Goal: Task Accomplishment & Management: Use online tool/utility

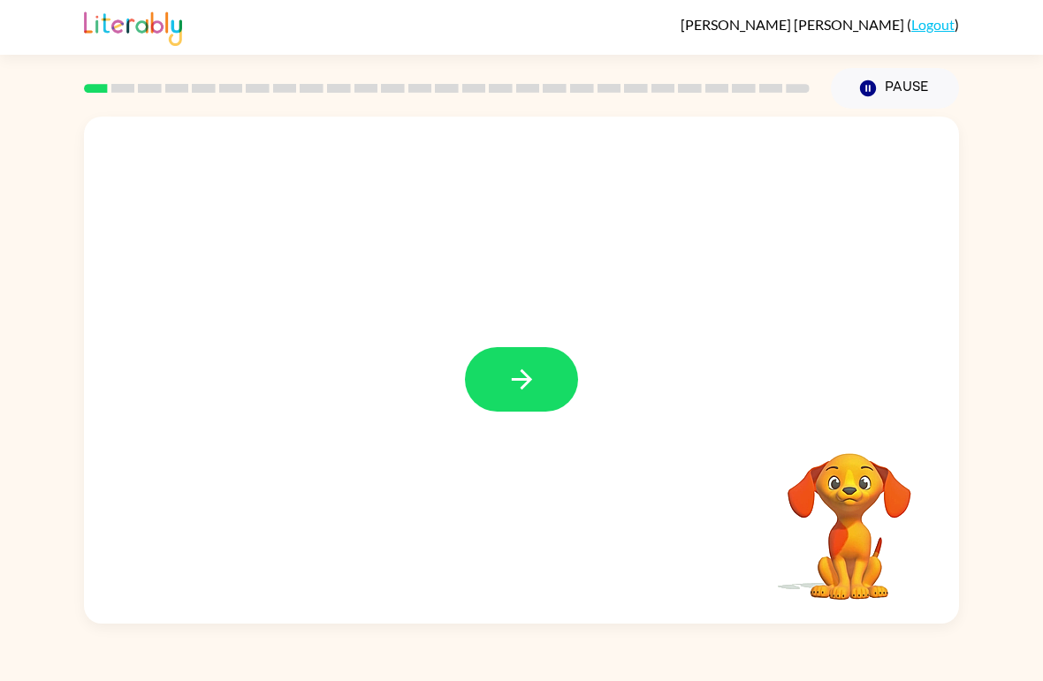
click at [505, 404] on button "button" at bounding box center [521, 379] width 113 height 65
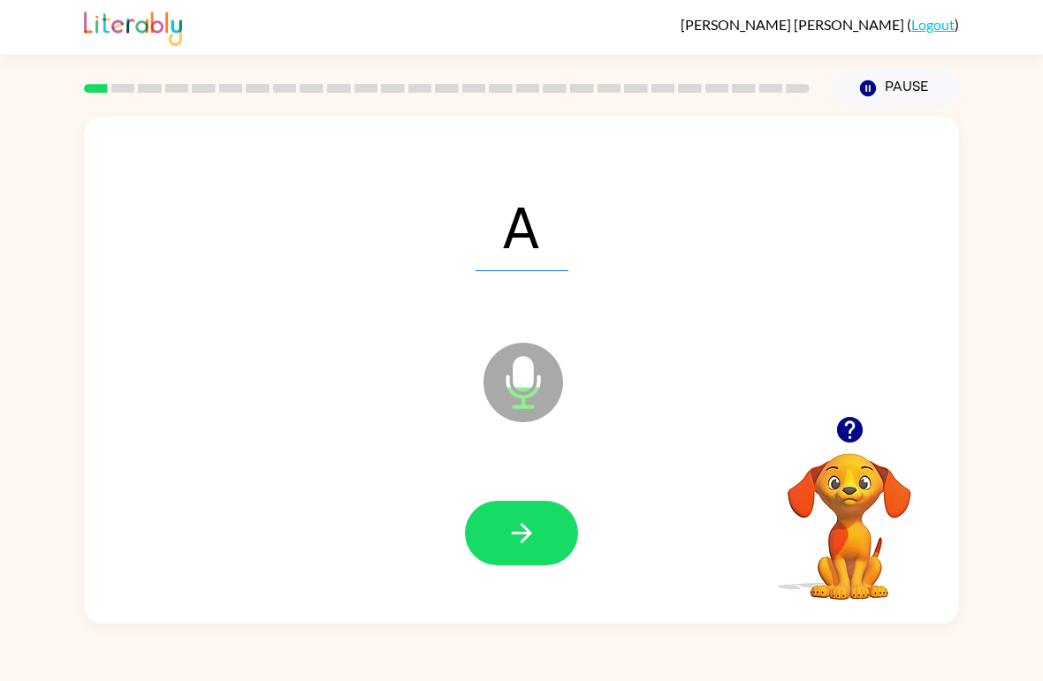
click at [509, 518] on button "button" at bounding box center [521, 533] width 113 height 65
click at [518, 524] on icon "button" at bounding box center [521, 533] width 31 height 31
click at [542, 517] on button "button" at bounding box center [521, 533] width 113 height 65
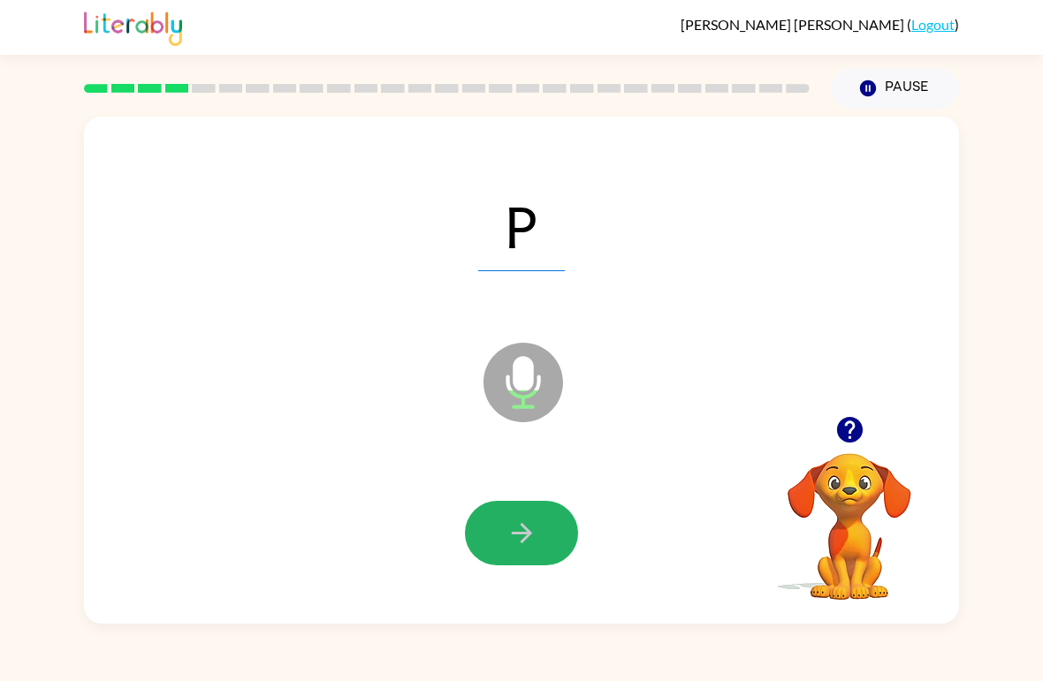
click at [546, 515] on button "button" at bounding box center [521, 533] width 113 height 65
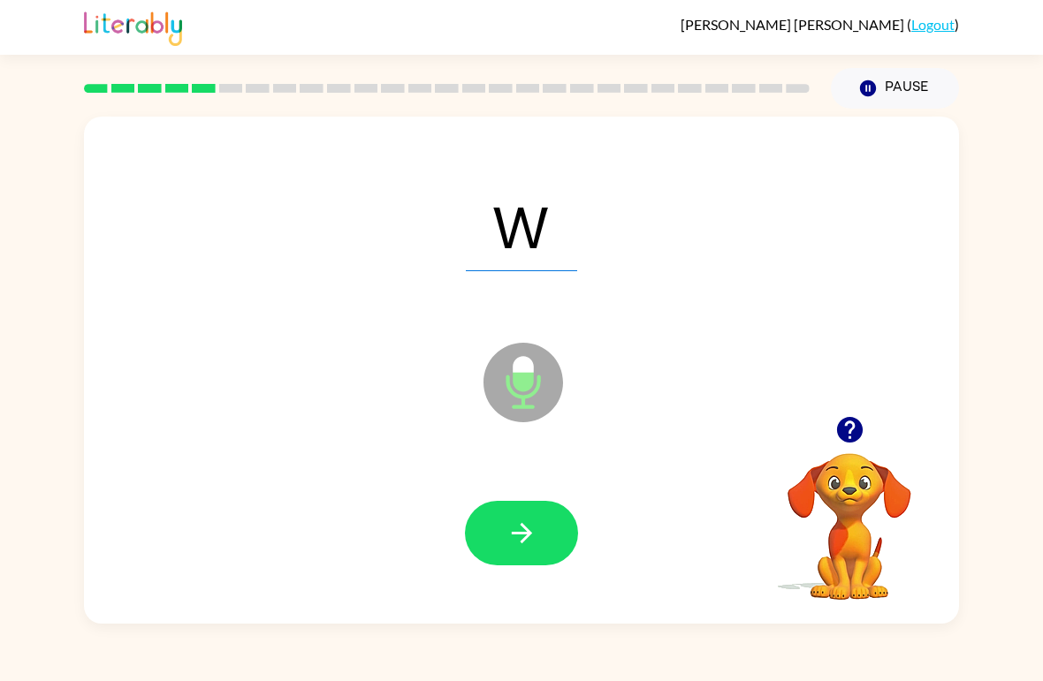
click at [511, 539] on icon "button" at bounding box center [521, 533] width 31 height 31
click at [540, 505] on button "button" at bounding box center [521, 533] width 113 height 65
click at [537, 532] on button "button" at bounding box center [521, 533] width 113 height 65
click at [550, 535] on button "button" at bounding box center [521, 533] width 113 height 65
click at [539, 521] on button "button" at bounding box center [521, 533] width 113 height 65
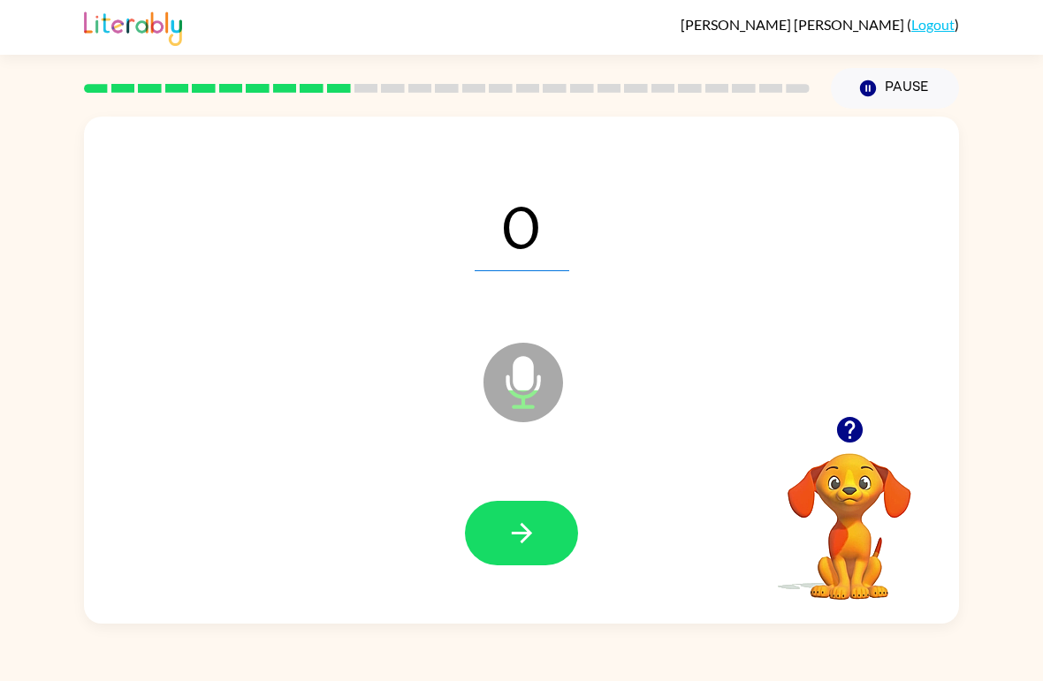
click at [534, 527] on icon "button" at bounding box center [521, 533] width 31 height 31
click at [530, 514] on button "button" at bounding box center [521, 533] width 113 height 65
click at [543, 525] on button "button" at bounding box center [521, 533] width 113 height 65
click at [535, 544] on icon "button" at bounding box center [521, 533] width 31 height 31
click at [536, 508] on button "button" at bounding box center [521, 533] width 113 height 65
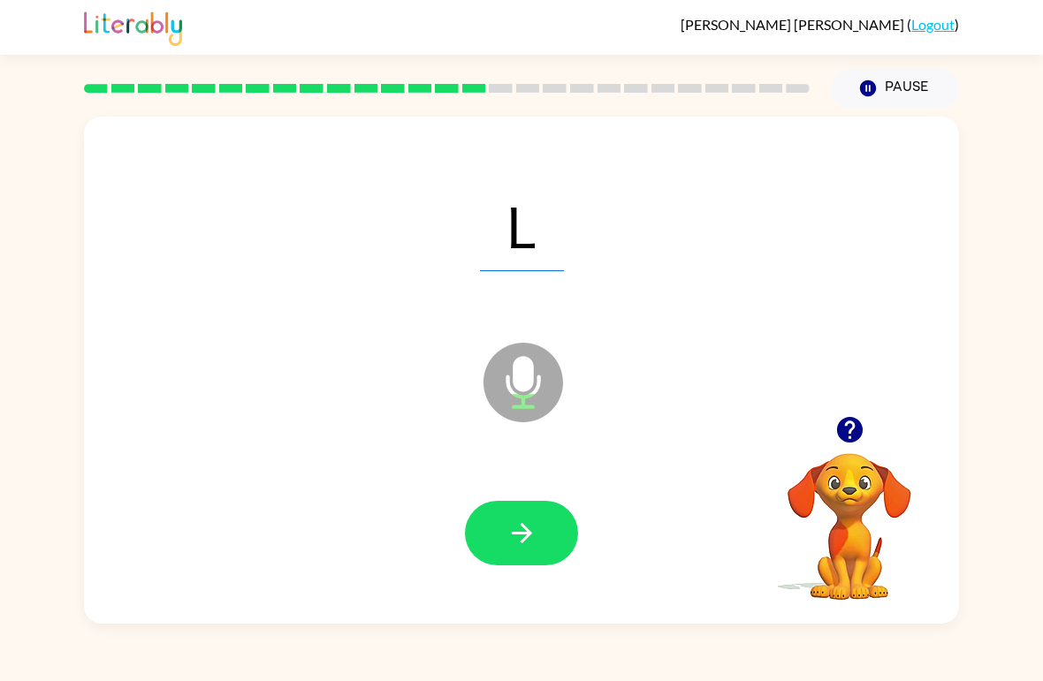
click at [530, 540] on icon "button" at bounding box center [521, 533] width 31 height 31
click at [537, 558] on button "button" at bounding box center [521, 533] width 113 height 65
click at [539, 512] on button "button" at bounding box center [521, 533] width 113 height 65
click at [559, 524] on button "button" at bounding box center [521, 533] width 113 height 65
click at [543, 523] on button "button" at bounding box center [521, 533] width 113 height 65
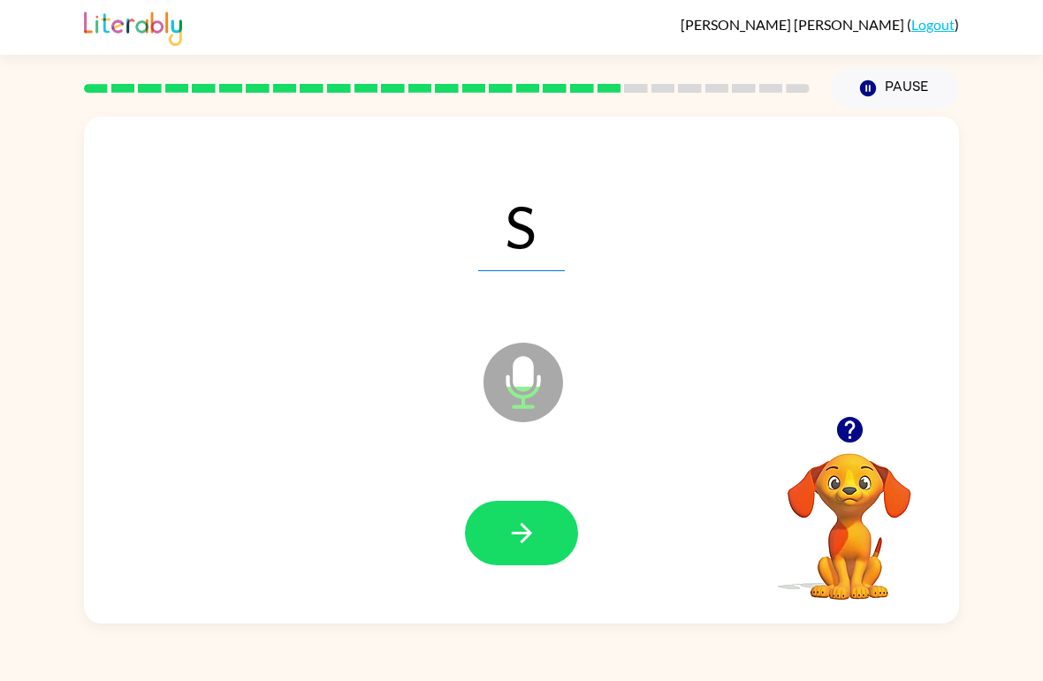
click at [565, 501] on div at bounding box center [522, 534] width 840 height 146
click at [541, 506] on button "button" at bounding box center [521, 533] width 113 height 65
click at [537, 525] on button "button" at bounding box center [521, 533] width 113 height 65
click at [520, 547] on icon "button" at bounding box center [521, 533] width 31 height 31
click at [511, 529] on icon "button" at bounding box center [521, 533] width 31 height 31
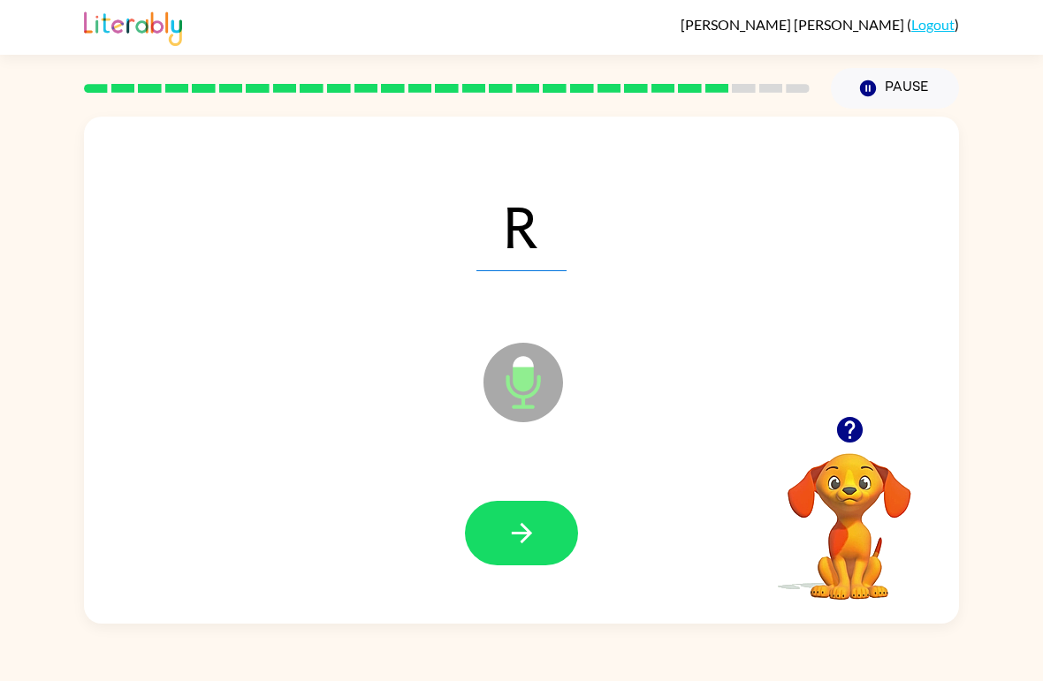
click at [522, 540] on icon "button" at bounding box center [521, 533] width 31 height 31
click at [550, 544] on button "button" at bounding box center [521, 533] width 113 height 65
click at [521, 526] on icon "button" at bounding box center [521, 533] width 20 height 20
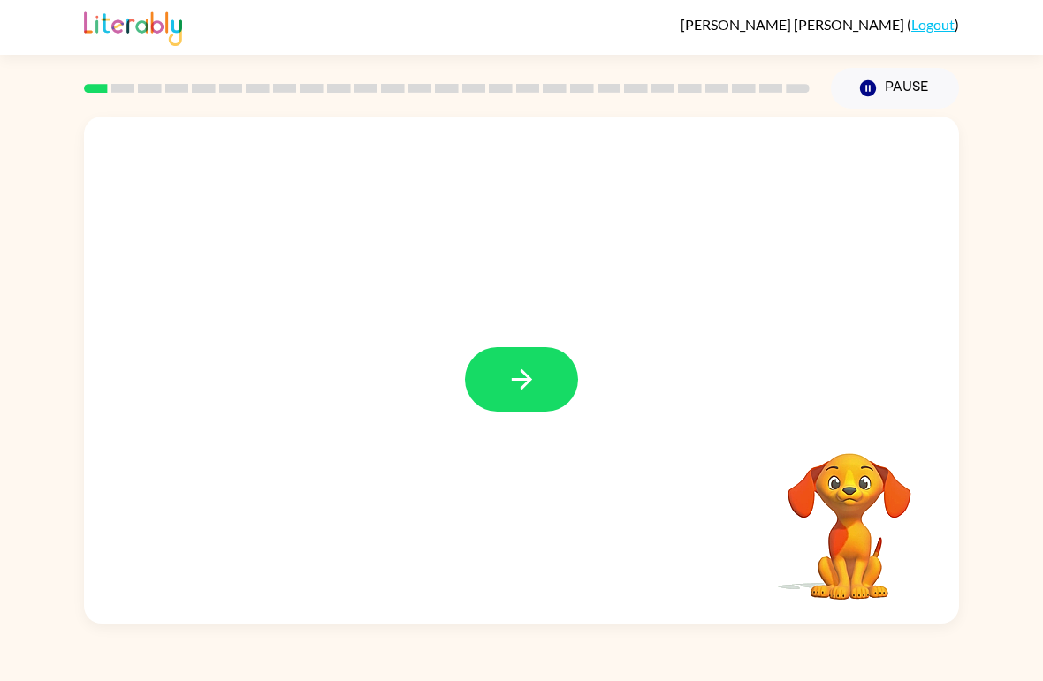
click at [547, 373] on button "button" at bounding box center [521, 379] width 113 height 65
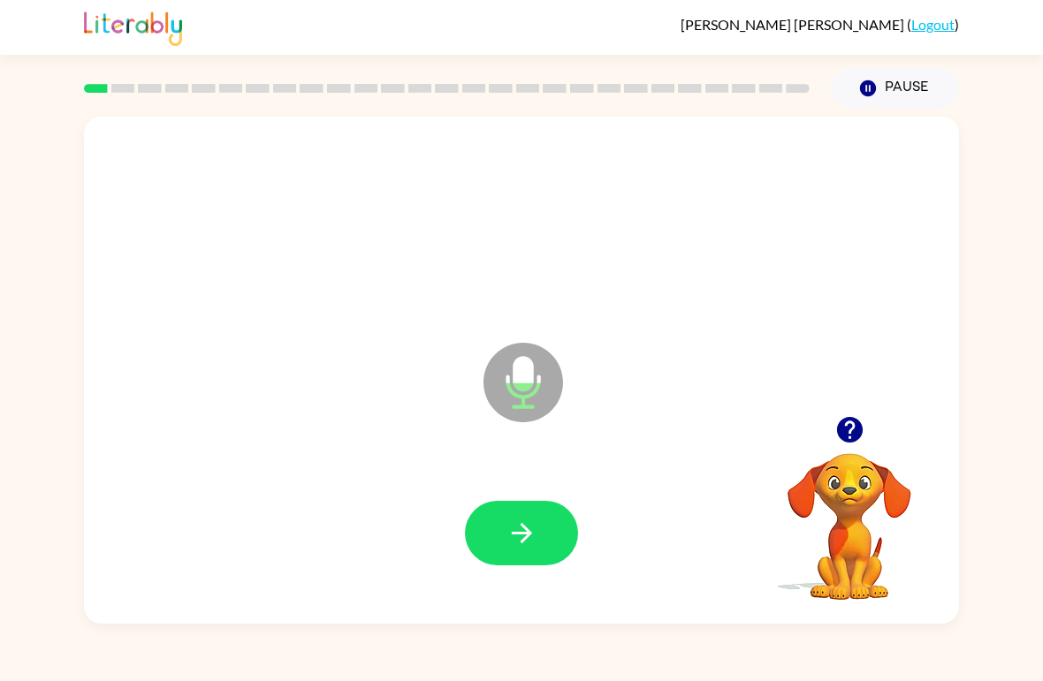
click at [551, 524] on button "button" at bounding box center [521, 533] width 113 height 65
click at [549, 517] on button "button" at bounding box center [521, 533] width 113 height 65
click at [519, 499] on div at bounding box center [522, 534] width 840 height 146
click at [545, 540] on button "button" at bounding box center [521, 533] width 113 height 65
click at [528, 552] on button "button" at bounding box center [521, 533] width 113 height 65
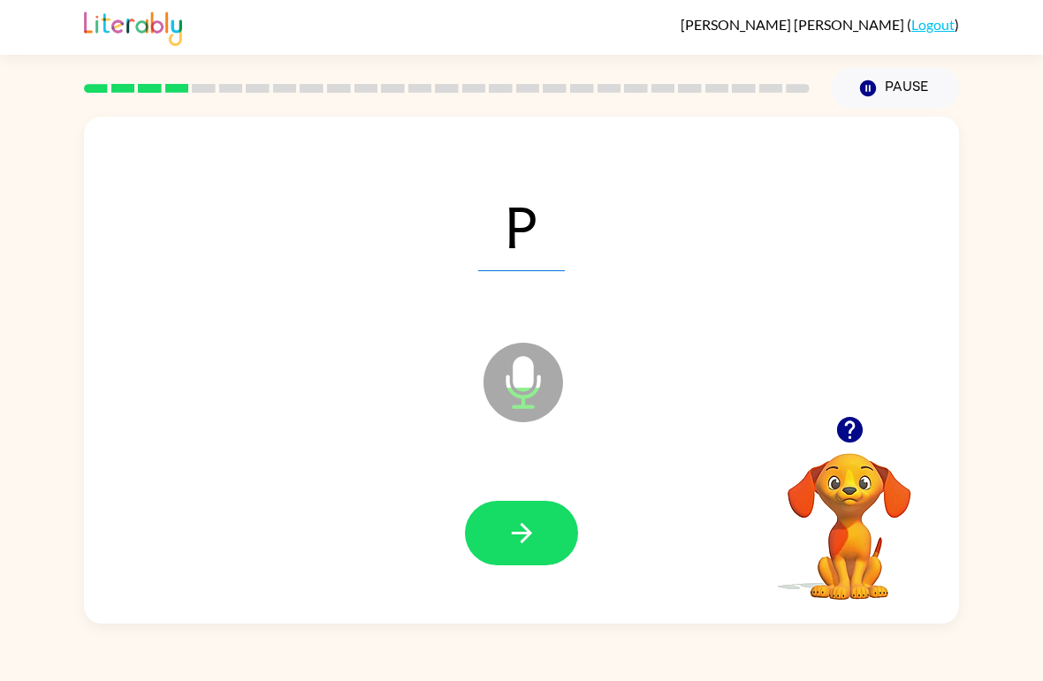
click at [528, 529] on icon "button" at bounding box center [521, 533] width 31 height 31
click at [514, 518] on button "button" at bounding box center [521, 533] width 113 height 65
click at [529, 534] on icon "button" at bounding box center [521, 533] width 20 height 20
click at [526, 523] on icon "button" at bounding box center [521, 533] width 31 height 31
click at [520, 549] on icon "button" at bounding box center [521, 533] width 31 height 31
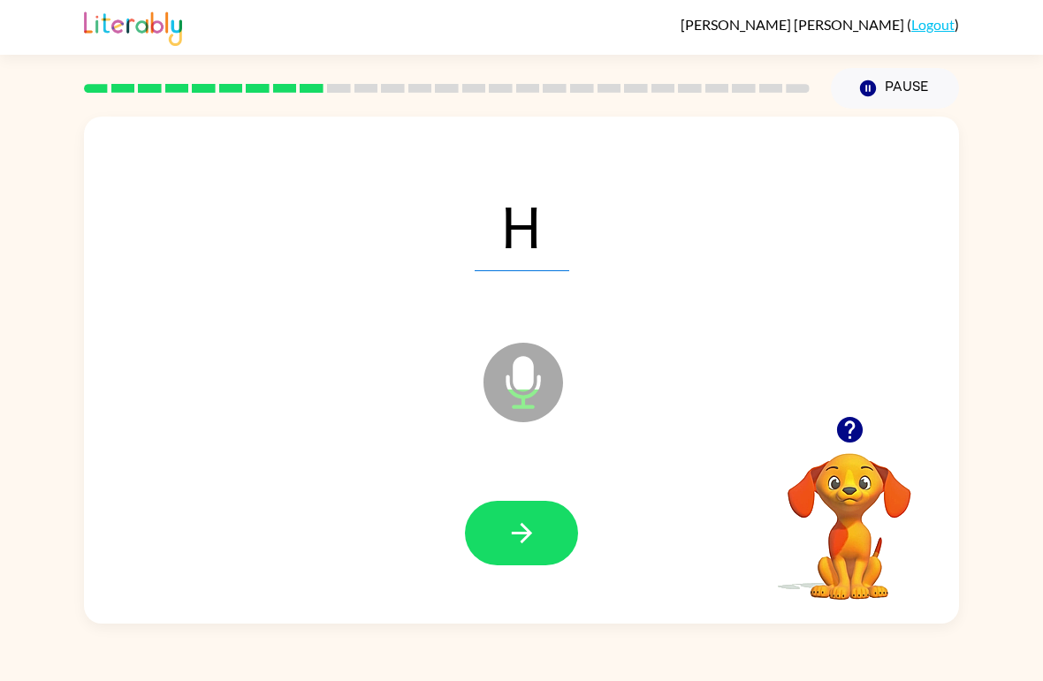
click at [522, 508] on button "button" at bounding box center [521, 533] width 113 height 65
click at [514, 491] on div at bounding box center [522, 534] width 840 height 146
click at [540, 530] on button "button" at bounding box center [521, 533] width 113 height 65
click at [543, 548] on button "button" at bounding box center [521, 533] width 113 height 65
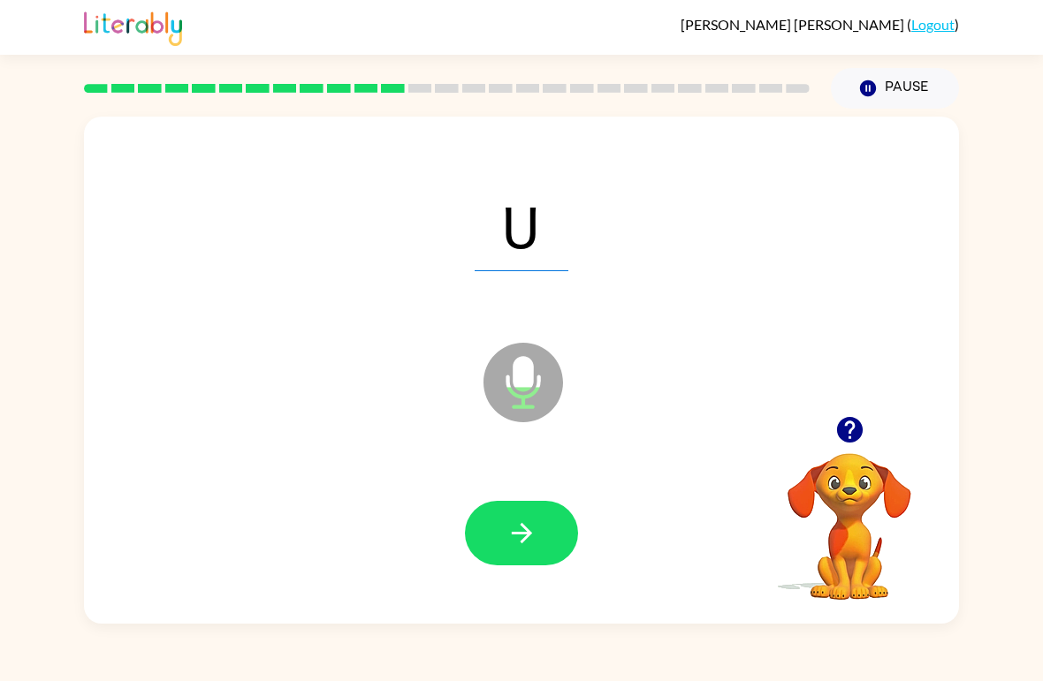
click at [549, 552] on button "button" at bounding box center [521, 533] width 113 height 65
click at [530, 526] on div at bounding box center [521, 533] width 113 height 65
click at [534, 526] on icon "button" at bounding box center [521, 533] width 31 height 31
click at [530, 490] on div at bounding box center [522, 534] width 840 height 146
click at [535, 536] on icon "button" at bounding box center [521, 533] width 31 height 31
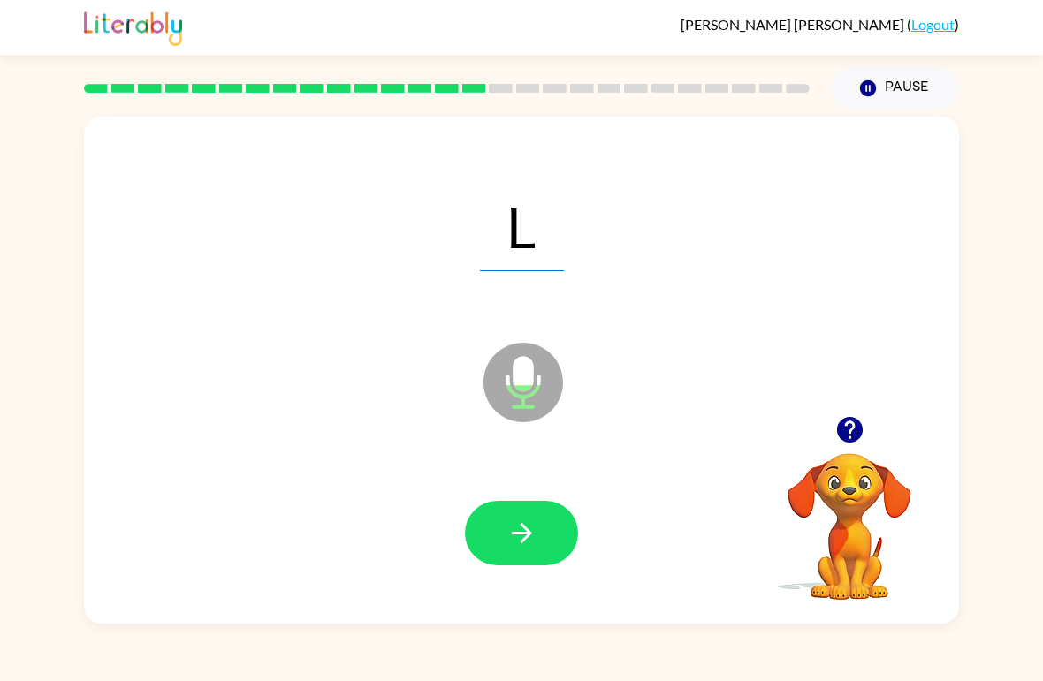
click at [534, 514] on button "button" at bounding box center [521, 533] width 113 height 65
click at [518, 512] on button "button" at bounding box center [521, 533] width 113 height 65
click at [535, 532] on icon "button" at bounding box center [521, 533] width 31 height 31
click at [552, 518] on button "button" at bounding box center [521, 533] width 113 height 65
click at [534, 534] on icon "button" at bounding box center [521, 533] width 31 height 31
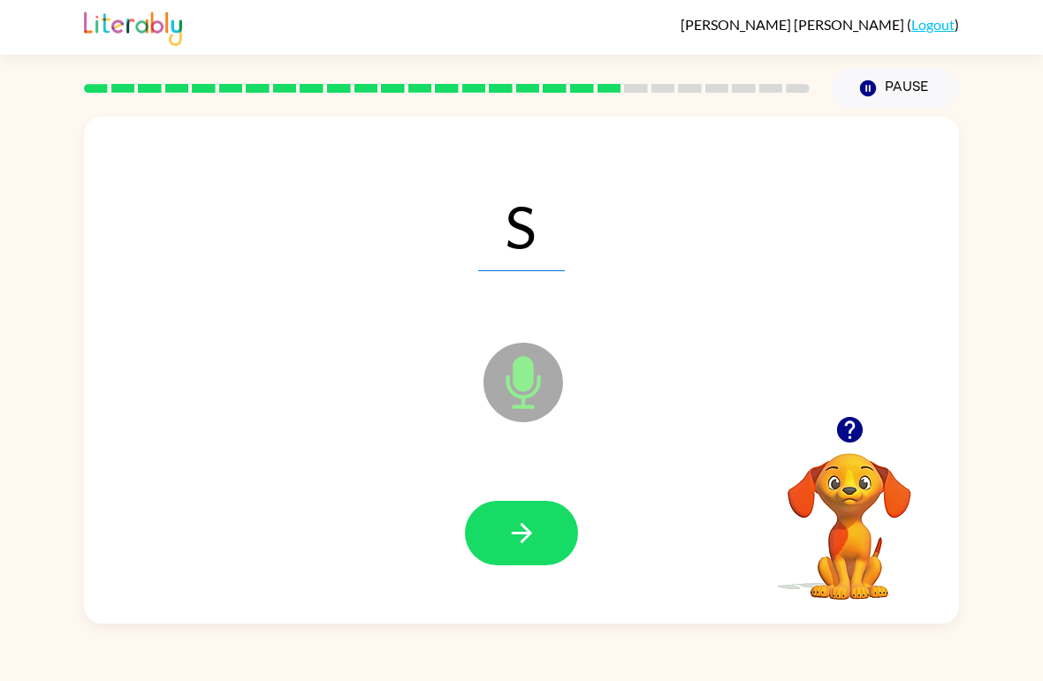
click at [509, 534] on icon "button" at bounding box center [521, 533] width 31 height 31
click at [537, 513] on button "button" at bounding box center [521, 533] width 113 height 65
click at [514, 531] on icon "button" at bounding box center [521, 533] width 31 height 31
click at [552, 544] on button "button" at bounding box center [521, 533] width 113 height 65
click at [537, 517] on button "button" at bounding box center [521, 533] width 113 height 65
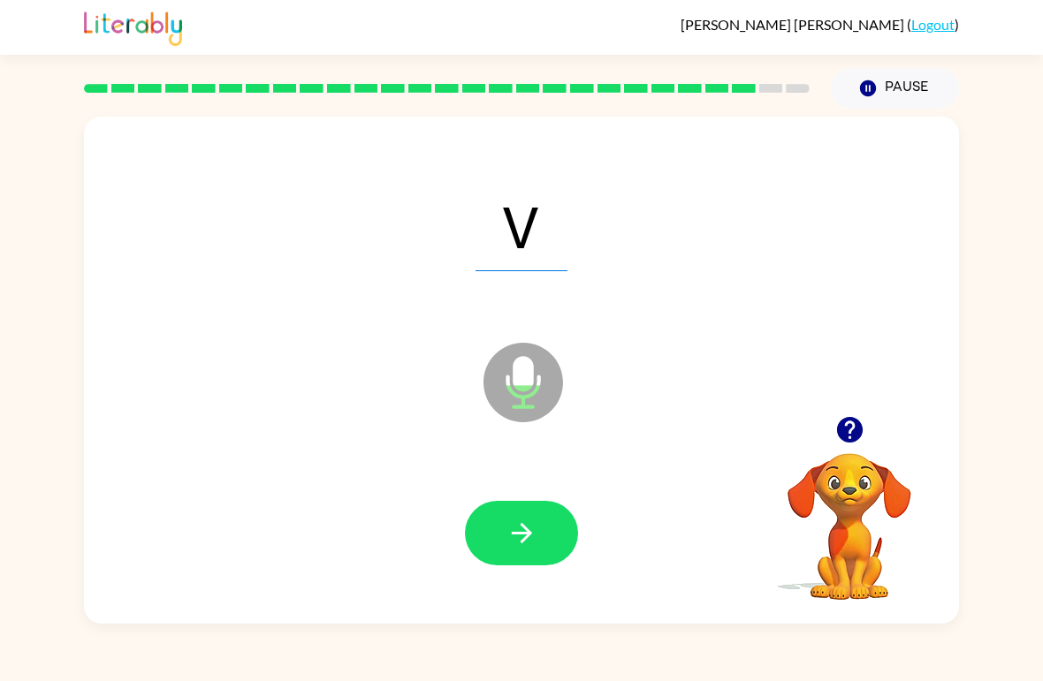
click at [510, 511] on button "button" at bounding box center [521, 533] width 113 height 65
click at [514, 521] on icon "button" at bounding box center [521, 533] width 31 height 31
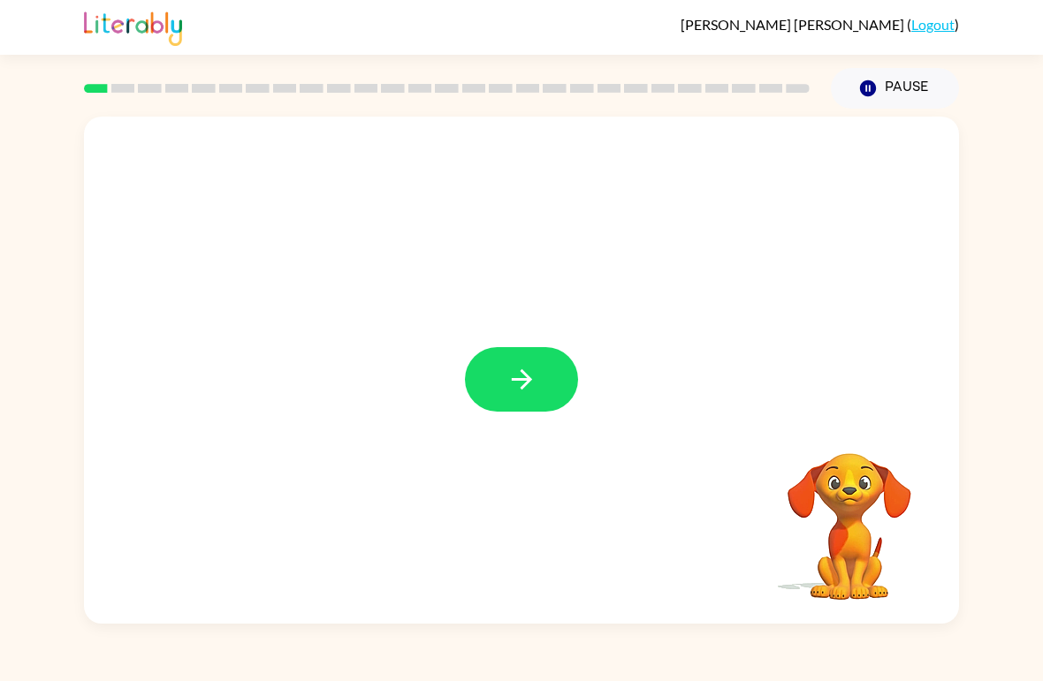
click at [529, 389] on icon "button" at bounding box center [521, 379] width 31 height 31
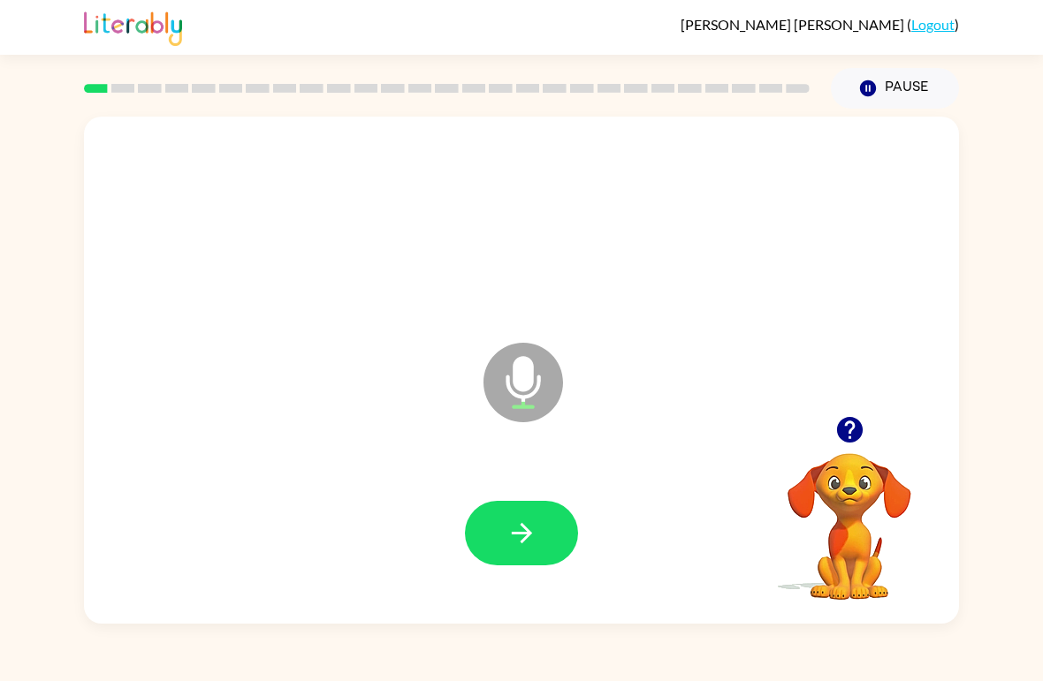
click at [489, 541] on button "button" at bounding box center [521, 533] width 113 height 65
click at [504, 532] on button "button" at bounding box center [521, 533] width 113 height 65
click at [509, 545] on icon "button" at bounding box center [521, 533] width 31 height 31
click at [533, 520] on icon "button" at bounding box center [521, 533] width 31 height 31
click at [519, 506] on button "button" at bounding box center [521, 533] width 113 height 65
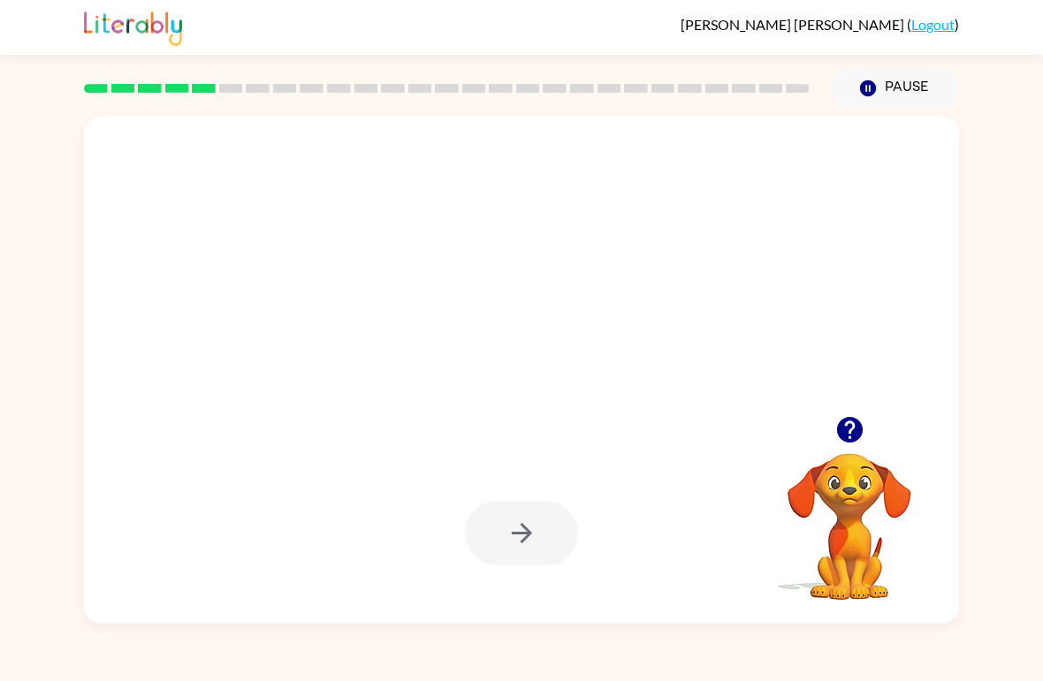
click at [902, 86] on button "Pause Pause" at bounding box center [895, 88] width 128 height 41
click at [885, 82] on button "Pause Pause" at bounding box center [895, 88] width 128 height 41
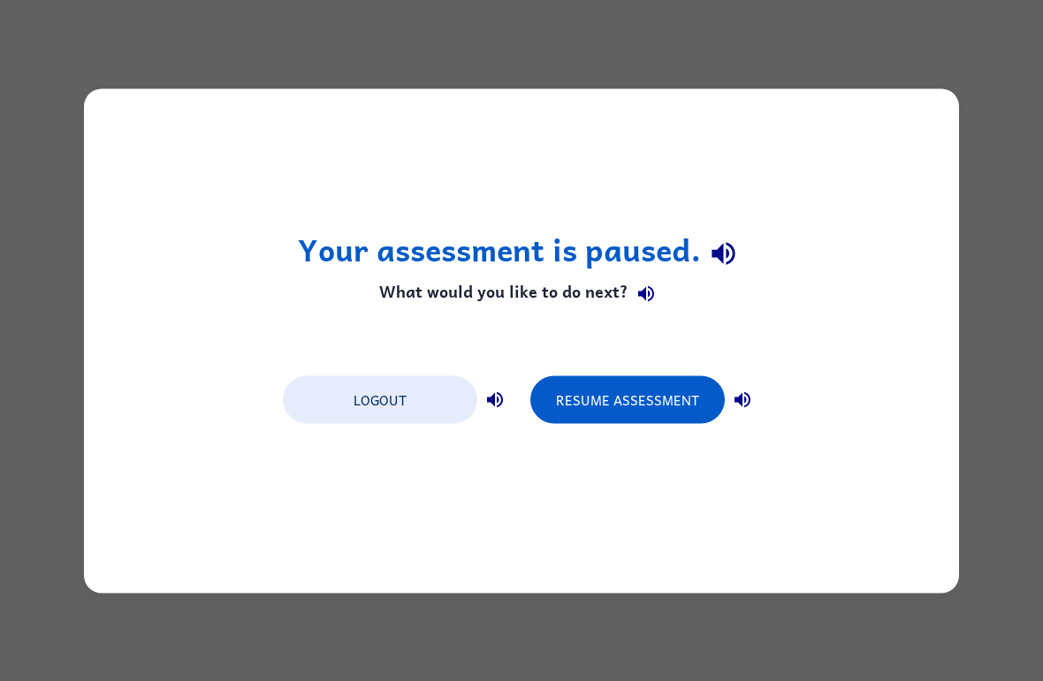
click at [620, 394] on button "Resume Assessment" at bounding box center [627, 400] width 194 height 48
click at [632, 409] on button "Resume Assessment" at bounding box center [627, 400] width 194 height 48
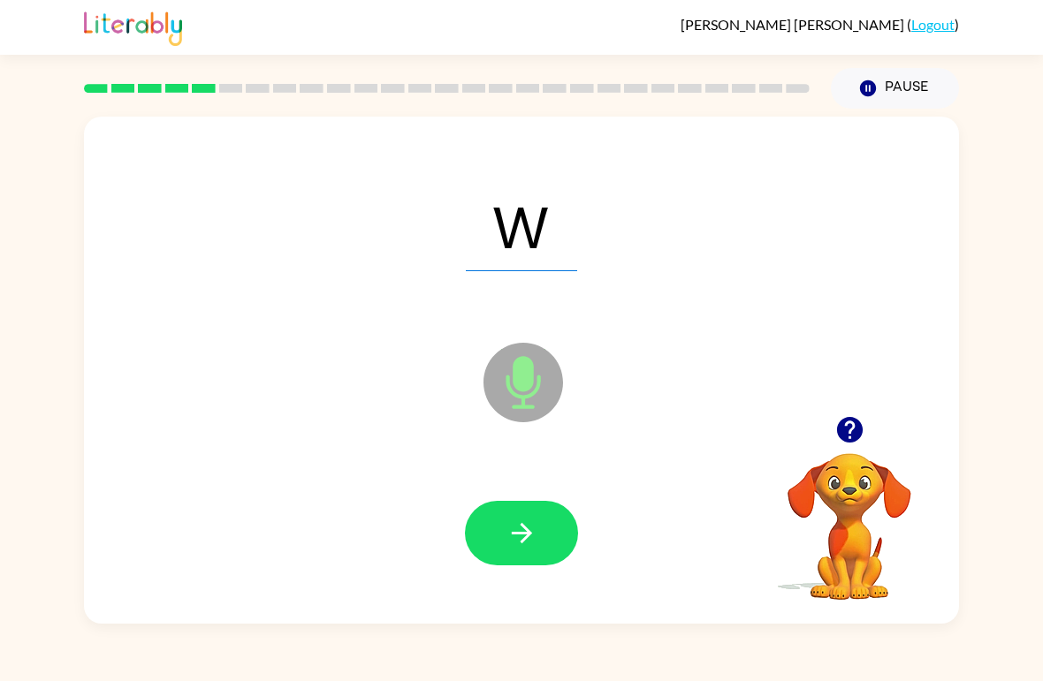
click at [524, 545] on icon "button" at bounding box center [521, 533] width 31 height 31
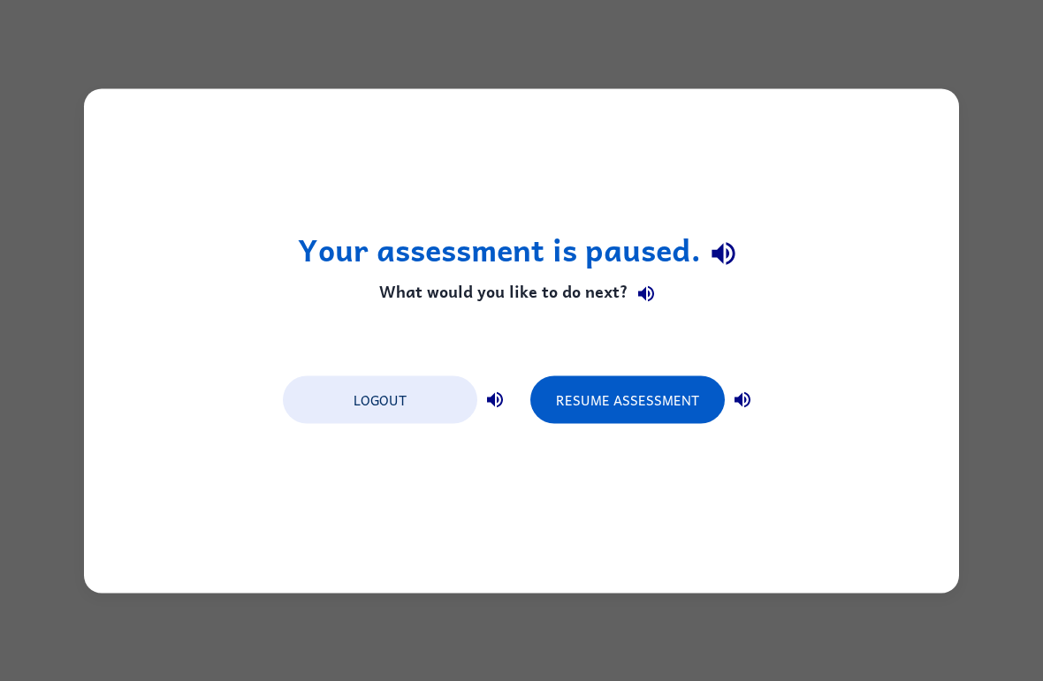
click at [643, 396] on button "Resume Assessment" at bounding box center [627, 400] width 194 height 48
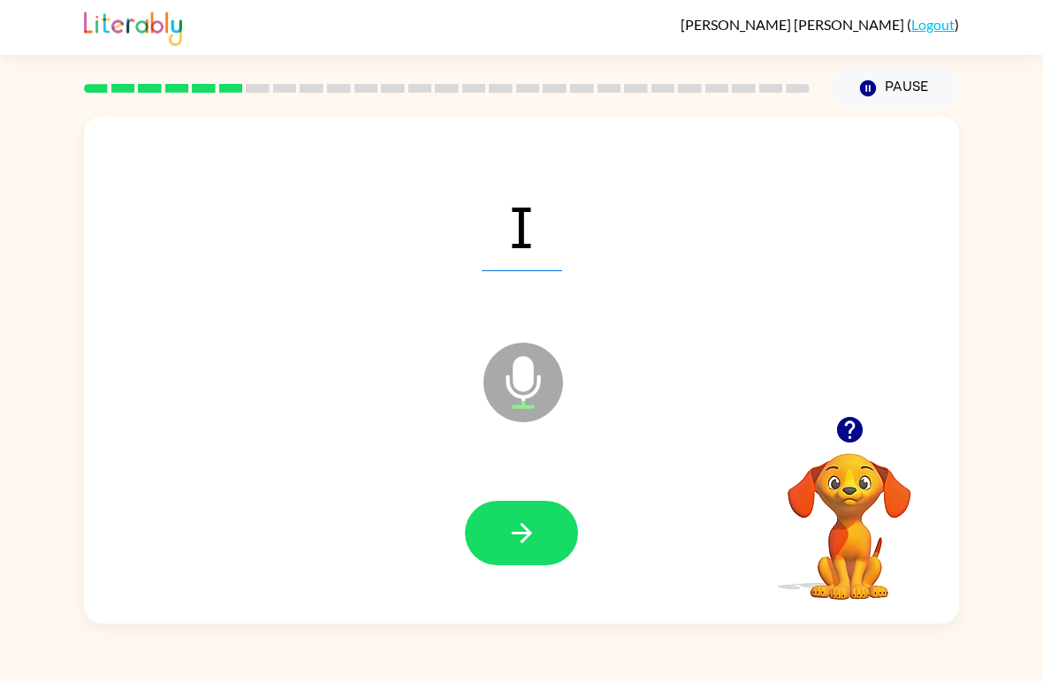
click at [524, 532] on icon "button" at bounding box center [521, 533] width 31 height 31
click at [551, 532] on button "button" at bounding box center [521, 533] width 113 height 65
click at [499, 525] on button "button" at bounding box center [521, 533] width 113 height 65
click at [535, 527] on icon "button" at bounding box center [521, 533] width 31 height 31
click at [524, 537] on icon "button" at bounding box center [521, 533] width 31 height 31
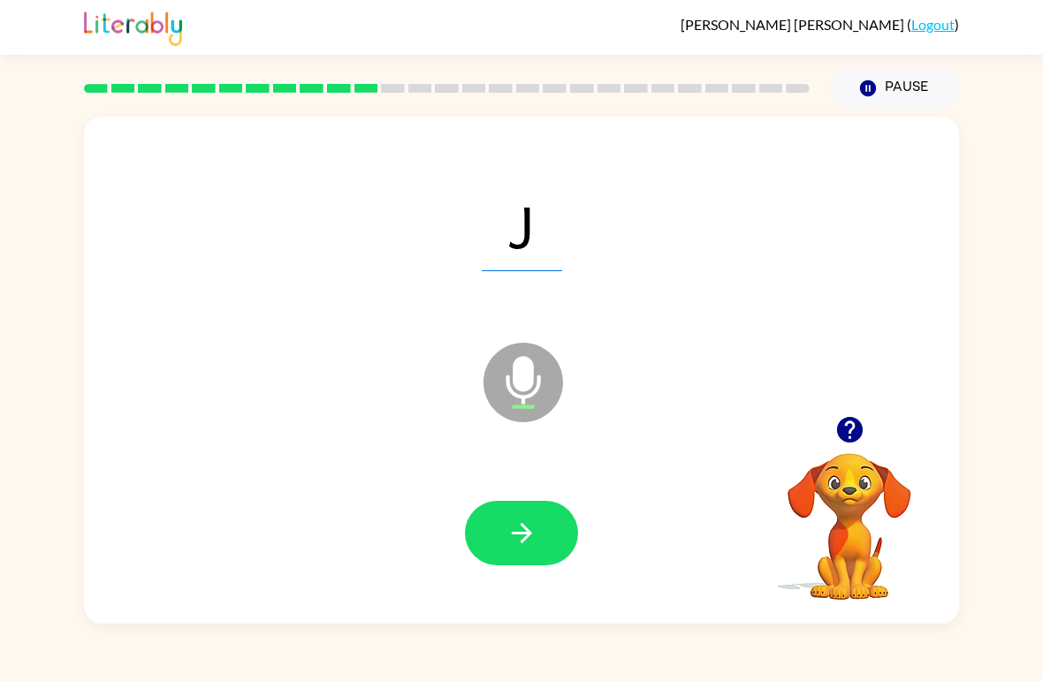
click at [490, 516] on button "button" at bounding box center [521, 533] width 113 height 65
click at [511, 523] on icon "button" at bounding box center [521, 533] width 31 height 31
click at [546, 543] on button "button" at bounding box center [521, 533] width 113 height 65
click at [516, 521] on icon "button" at bounding box center [521, 533] width 31 height 31
click at [524, 534] on icon "button" at bounding box center [521, 533] width 20 height 20
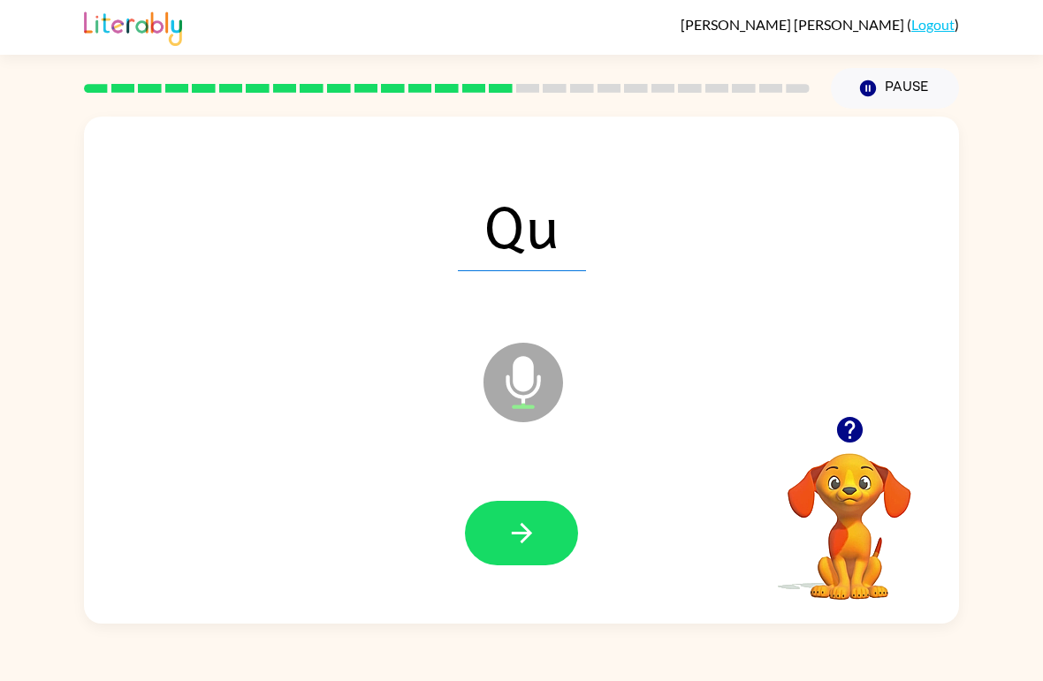
click at [518, 559] on button "button" at bounding box center [521, 533] width 113 height 65
click at [531, 544] on icon "button" at bounding box center [521, 533] width 31 height 31
click at [506, 520] on icon "button" at bounding box center [521, 533] width 31 height 31
click at [520, 509] on button "button" at bounding box center [521, 533] width 113 height 65
click at [530, 542] on icon "button" at bounding box center [521, 533] width 31 height 31
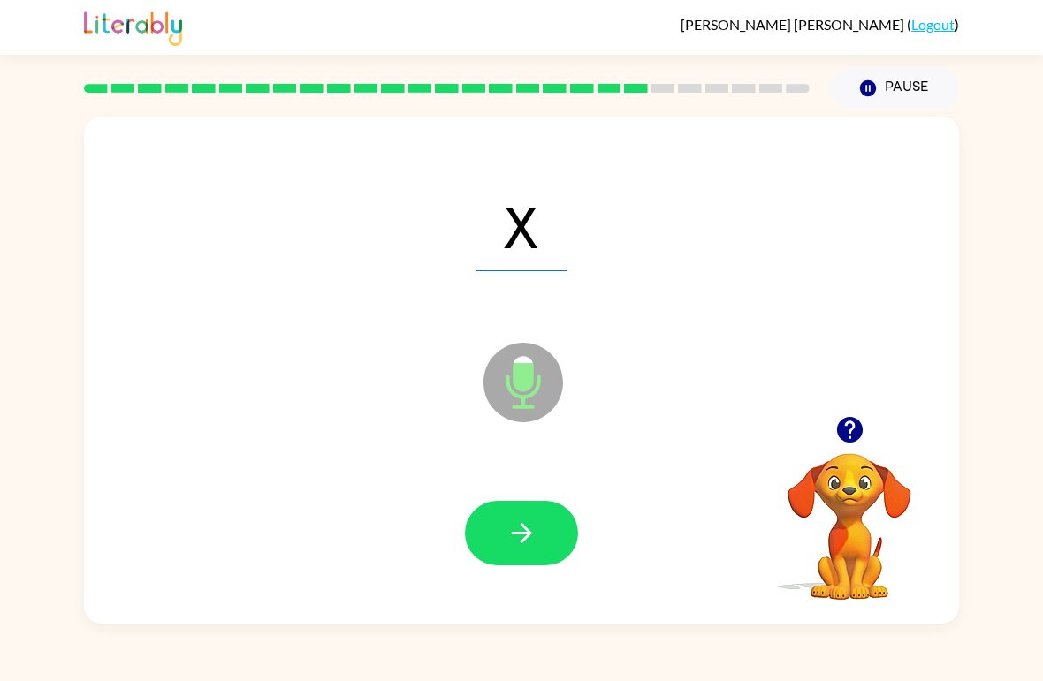
click at [514, 532] on icon "button" at bounding box center [521, 533] width 31 height 31
click at [521, 511] on button "button" at bounding box center [521, 533] width 113 height 65
click at [525, 537] on icon "button" at bounding box center [521, 533] width 31 height 31
click at [526, 551] on button "button" at bounding box center [521, 533] width 113 height 65
click at [485, 540] on button "button" at bounding box center [521, 533] width 113 height 65
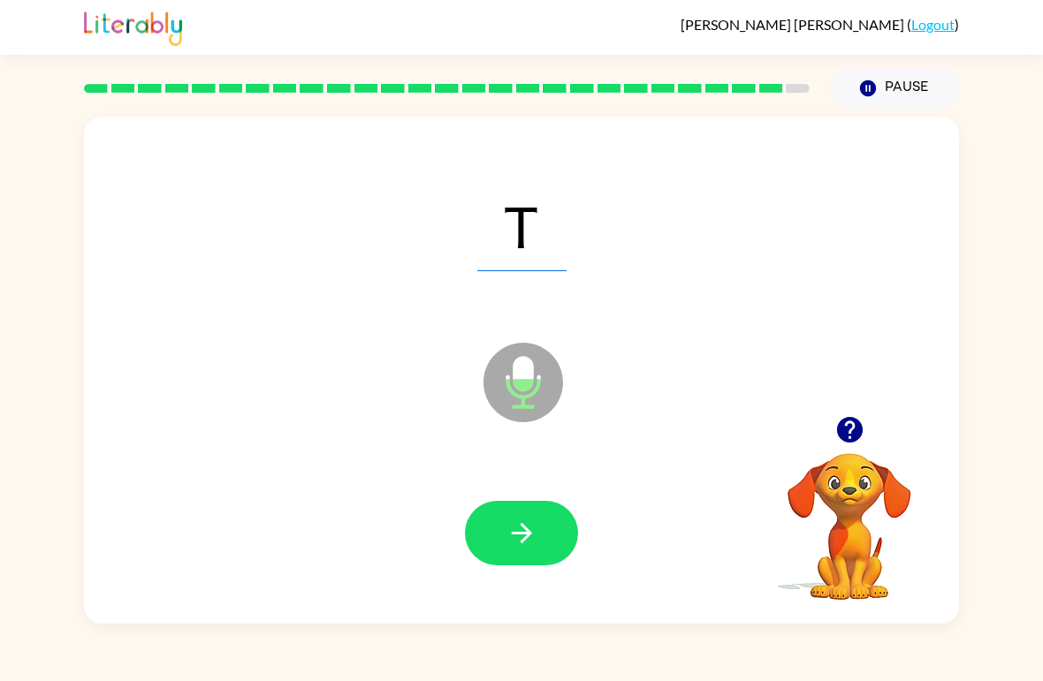
click at [493, 526] on button "button" at bounding box center [521, 533] width 113 height 65
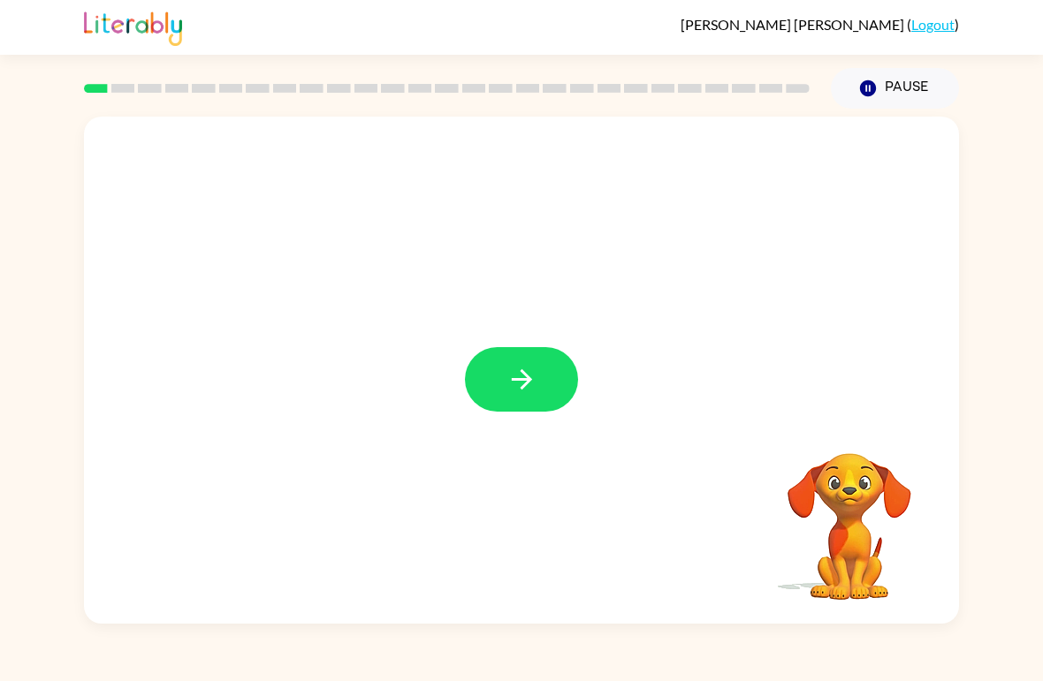
click at [525, 386] on icon "button" at bounding box center [521, 379] width 20 height 20
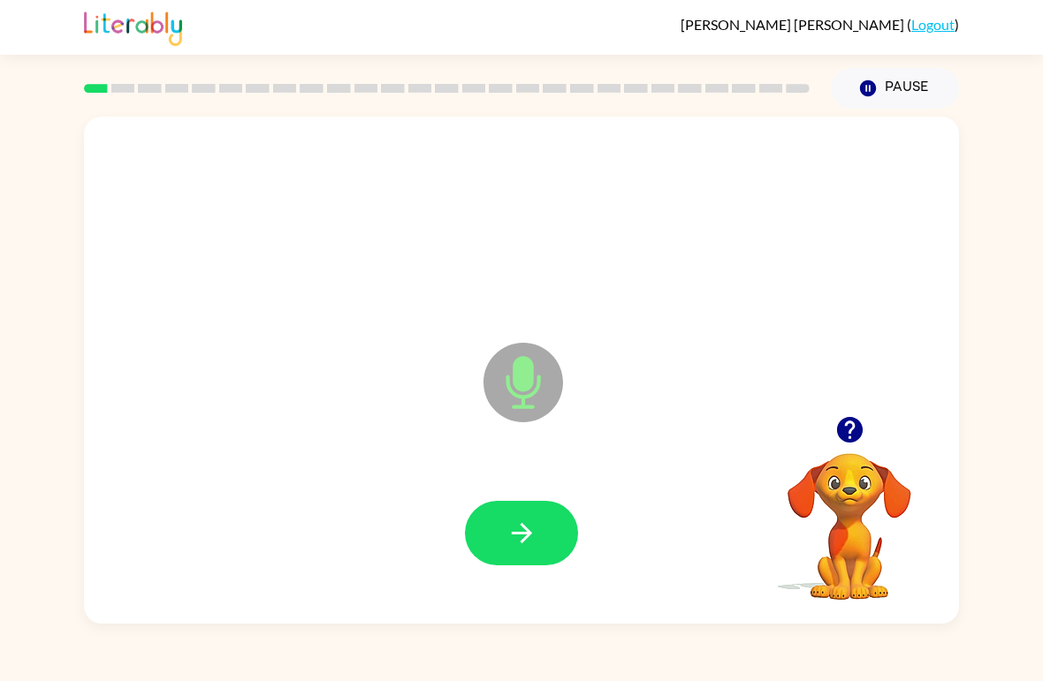
click at [525, 504] on button "button" at bounding box center [521, 533] width 113 height 65
click at [509, 526] on icon "button" at bounding box center [521, 533] width 31 height 31
click at [559, 532] on button "button" at bounding box center [521, 533] width 113 height 65
click at [550, 553] on button "button" at bounding box center [521, 533] width 113 height 65
click at [511, 539] on icon "button" at bounding box center [521, 533] width 31 height 31
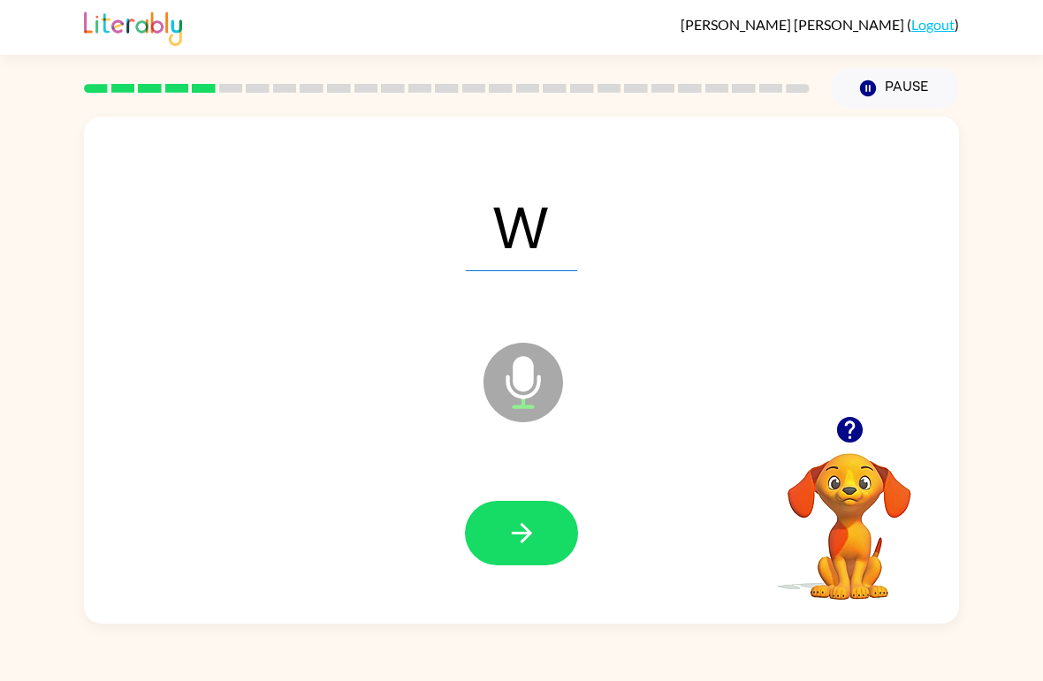
click at [518, 519] on icon "button" at bounding box center [521, 533] width 31 height 31
click at [553, 521] on button "button" at bounding box center [521, 533] width 113 height 65
click at [523, 535] on icon "button" at bounding box center [521, 533] width 20 height 20
click at [530, 506] on button "button" at bounding box center [521, 533] width 113 height 65
click at [542, 531] on button "button" at bounding box center [521, 533] width 113 height 65
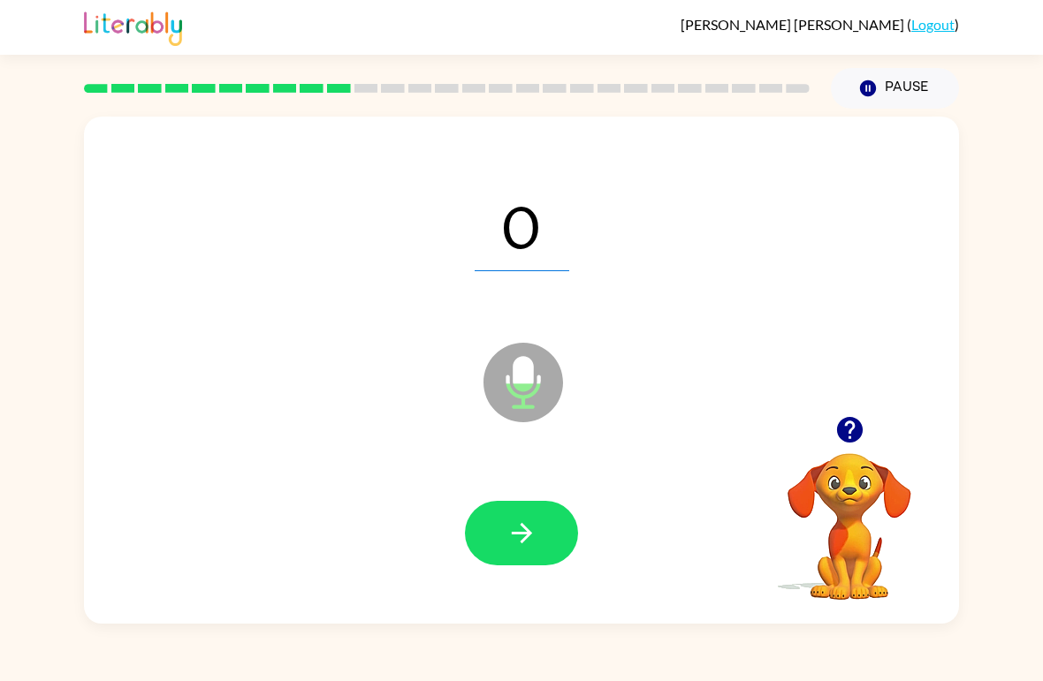
click at [527, 543] on icon "button" at bounding box center [521, 533] width 31 height 31
click at [517, 547] on icon "button" at bounding box center [521, 533] width 31 height 31
click at [497, 539] on button "button" at bounding box center [521, 533] width 113 height 65
click at [513, 506] on button "button" at bounding box center [521, 533] width 113 height 65
click at [505, 549] on button "button" at bounding box center [521, 533] width 113 height 65
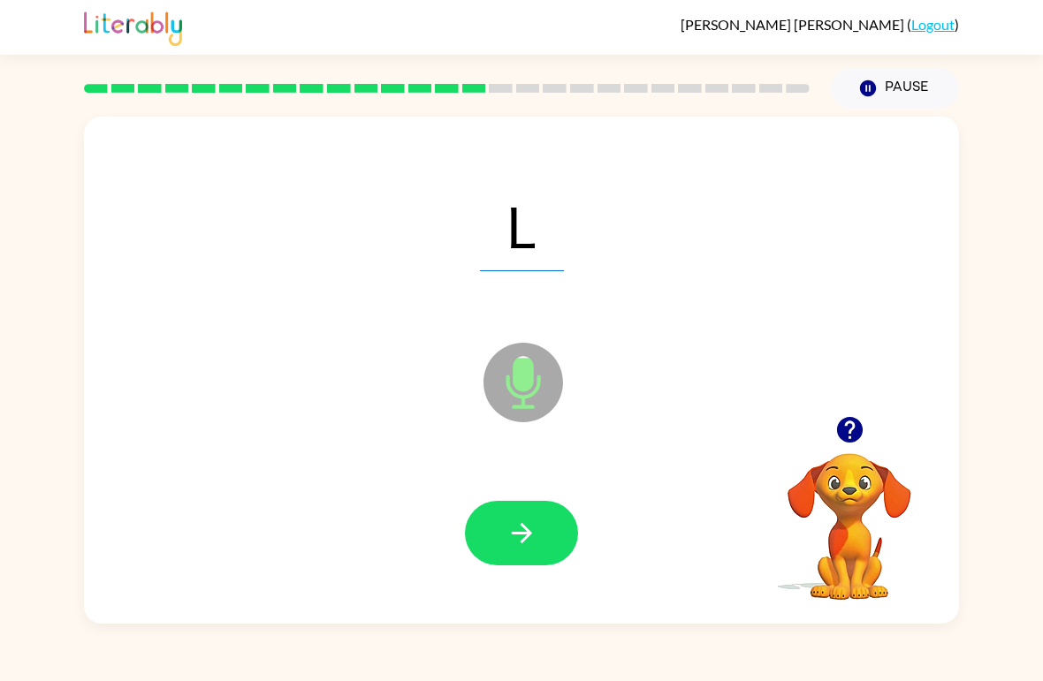
click at [529, 525] on icon "button" at bounding box center [521, 533] width 31 height 31
click at [551, 229] on span "Qu" at bounding box center [522, 225] width 128 height 92
click at [485, 513] on button "button" at bounding box center [521, 533] width 113 height 65
click at [520, 539] on icon "button" at bounding box center [521, 533] width 31 height 31
click at [544, 525] on button "button" at bounding box center [521, 533] width 113 height 65
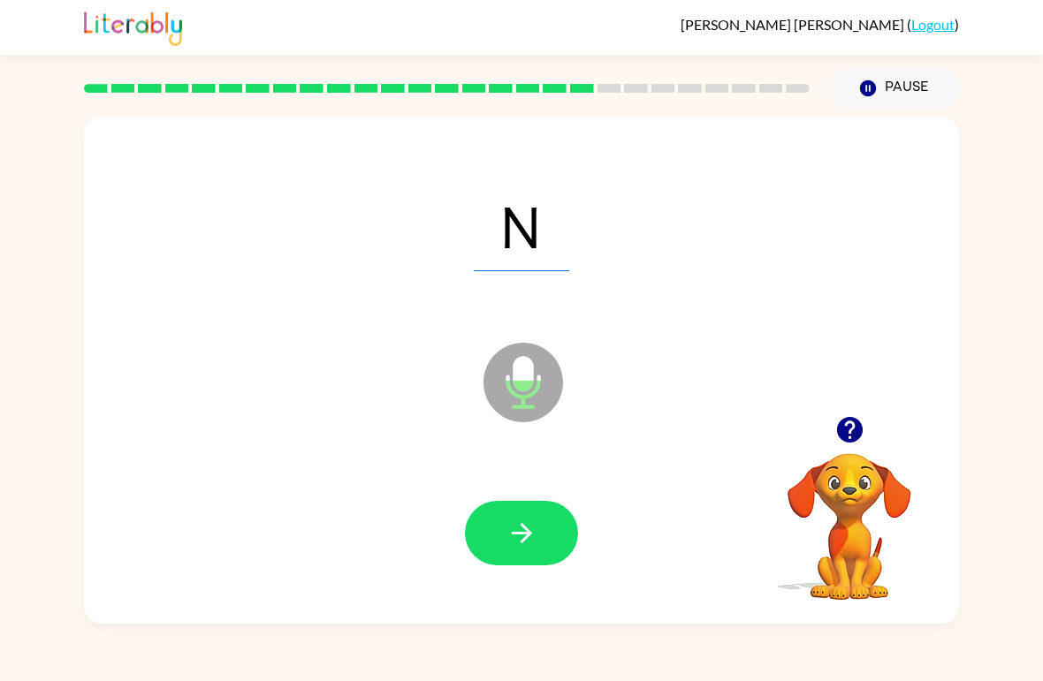
click at [531, 527] on icon "button" at bounding box center [521, 533] width 31 height 31
click at [526, 516] on button "button" at bounding box center [521, 533] width 113 height 65
click at [540, 532] on button "button" at bounding box center [521, 533] width 113 height 65
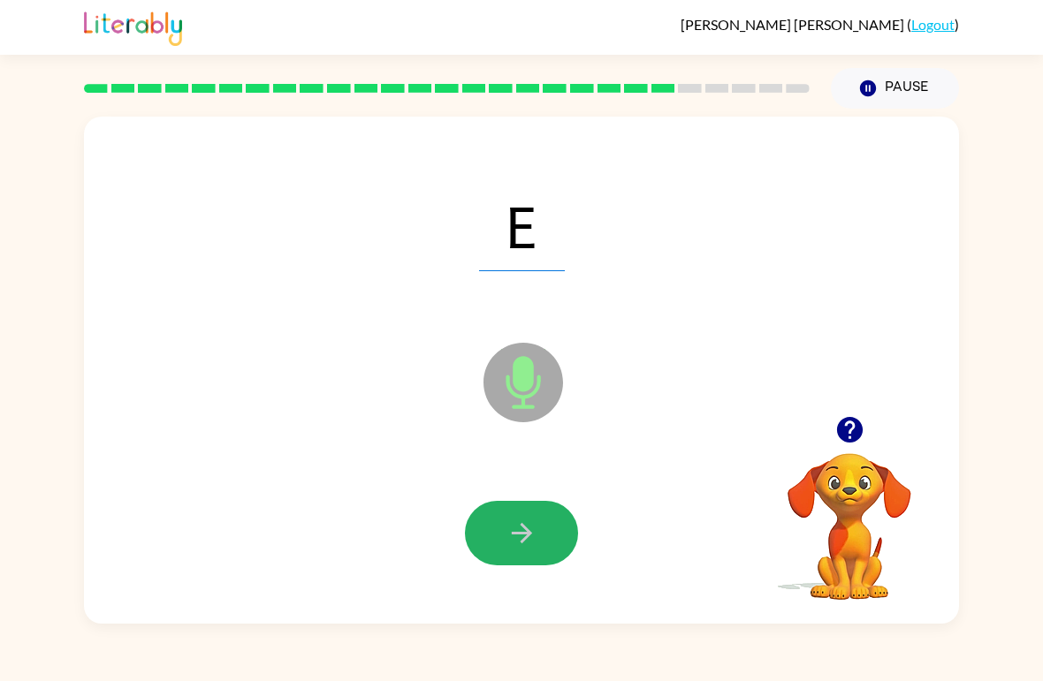
click at [499, 534] on button "button" at bounding box center [521, 533] width 113 height 65
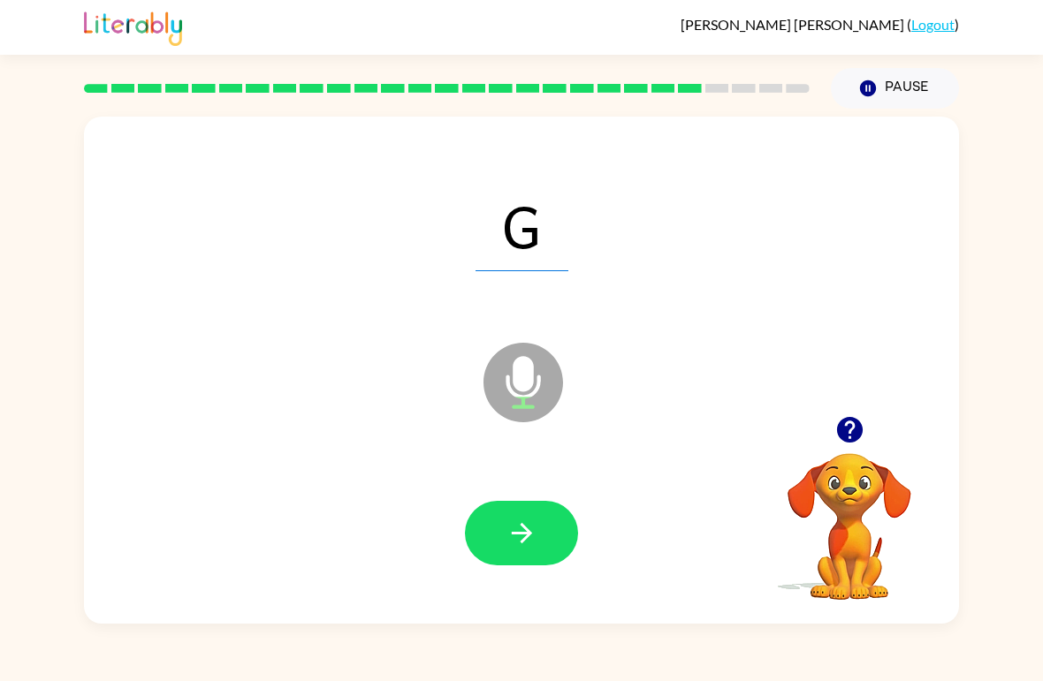
click at [517, 521] on icon "button" at bounding box center [521, 533] width 31 height 31
click at [529, 522] on icon "button" at bounding box center [521, 533] width 31 height 31
click at [506, 537] on icon "button" at bounding box center [521, 533] width 31 height 31
click at [521, 535] on icon "button" at bounding box center [521, 533] width 20 height 20
